Goal: Navigation & Orientation: Find specific page/section

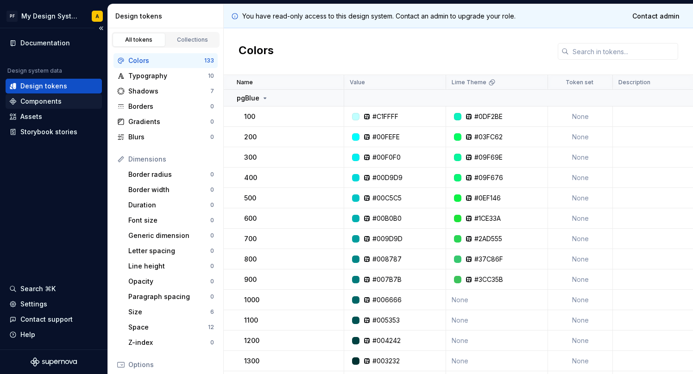
click at [66, 103] on div "Components" at bounding box center [53, 101] width 89 height 9
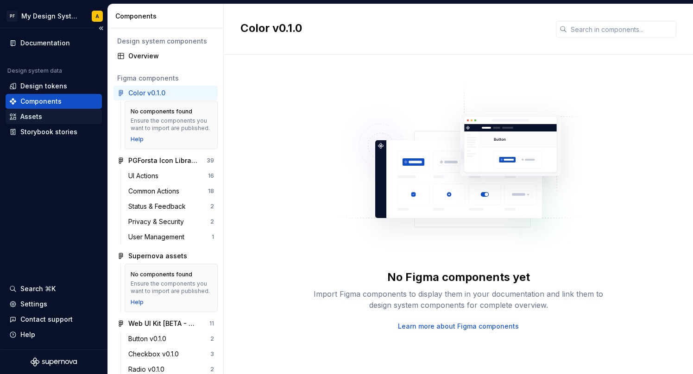
click at [61, 118] on div "Assets" at bounding box center [53, 116] width 89 height 9
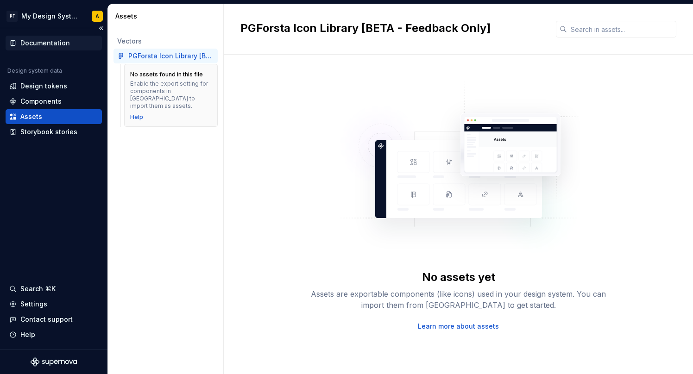
click at [54, 41] on div "Documentation" at bounding box center [45, 42] width 50 height 9
